Goal: Information Seeking & Learning: Check status

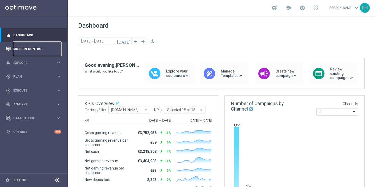
click at [52, 48] on link "Mission Control" at bounding box center [37, 49] width 48 height 14
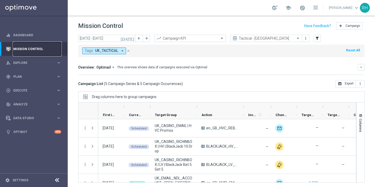
scroll to position [1, 0]
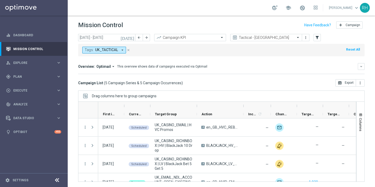
click at [132, 42] on div "Tags: UK_TACTICAL arrow_drop_down close Reset All" at bounding box center [221, 49] width 286 height 15
click at [132, 40] on button "[DATE]" at bounding box center [128, 38] width 16 height 8
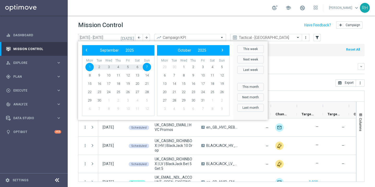
click at [90, 68] on span "1" at bounding box center [89, 67] width 8 height 8
type input "[DATE] - [DATE]"
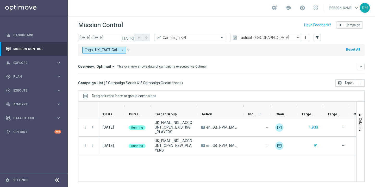
click at [252, 73] on div "Overview: Optimail arrow_drop_down This overview shows data of campaigns execut…" at bounding box center [221, 68] width 286 height 11
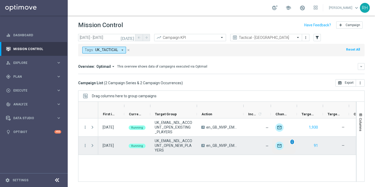
click at [293, 142] on span "unfold_more" at bounding box center [292, 142] width 4 height 4
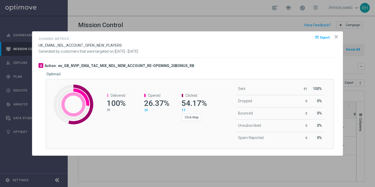
click at [338, 37] on icon "icon" at bounding box center [335, 36] width 5 height 5
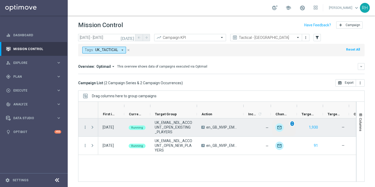
click at [293, 124] on span "unfold_more" at bounding box center [292, 123] width 4 height 4
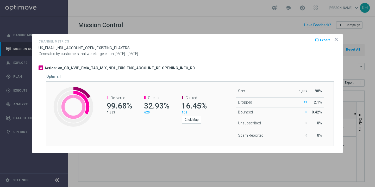
click at [335, 40] on icon "icon" at bounding box center [335, 39] width 5 height 5
